Goal: Find specific page/section: Find specific page/section

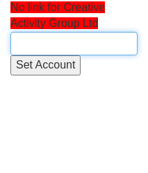
click at [65, 40] on input "text" at bounding box center [73, 44] width 127 height 24
paste input "Creative Activity Group Ltd"
type input "Creative Activity Group Ltd"
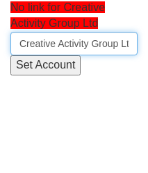
scroll to position [0, 21]
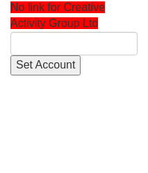
type input "Creative Activity Group Ltd"
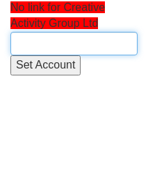
click at [55, 44] on input "text" at bounding box center [73, 44] width 127 height 24
paste input "Creative Activity Group Ltd"
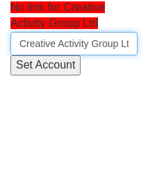
scroll to position [0, 21]
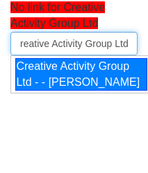
click at [65, 76] on div "Creative Activity Group Ltd - - Dave Gleeson" at bounding box center [81, 74] width 132 height 33
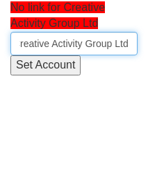
type input "Creative Activity Group Ltd - - Dave Gleeson"
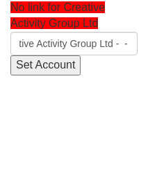
click at [51, 62] on input "Set Account" at bounding box center [45, 65] width 70 height 20
